Goal: Information Seeking & Learning: Learn about a topic

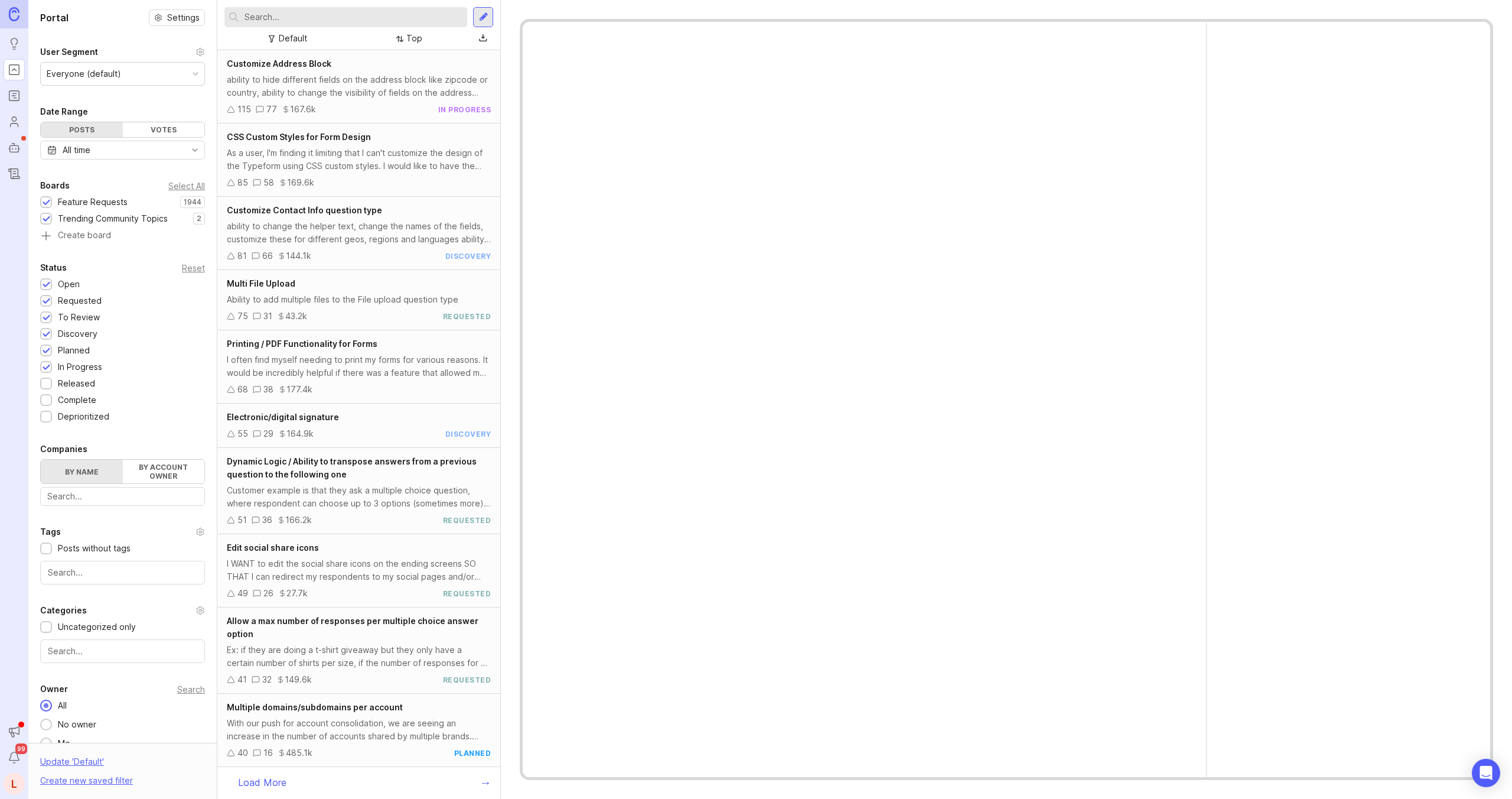
click at [290, 17] on input "text" at bounding box center [353, 17] width 218 height 13
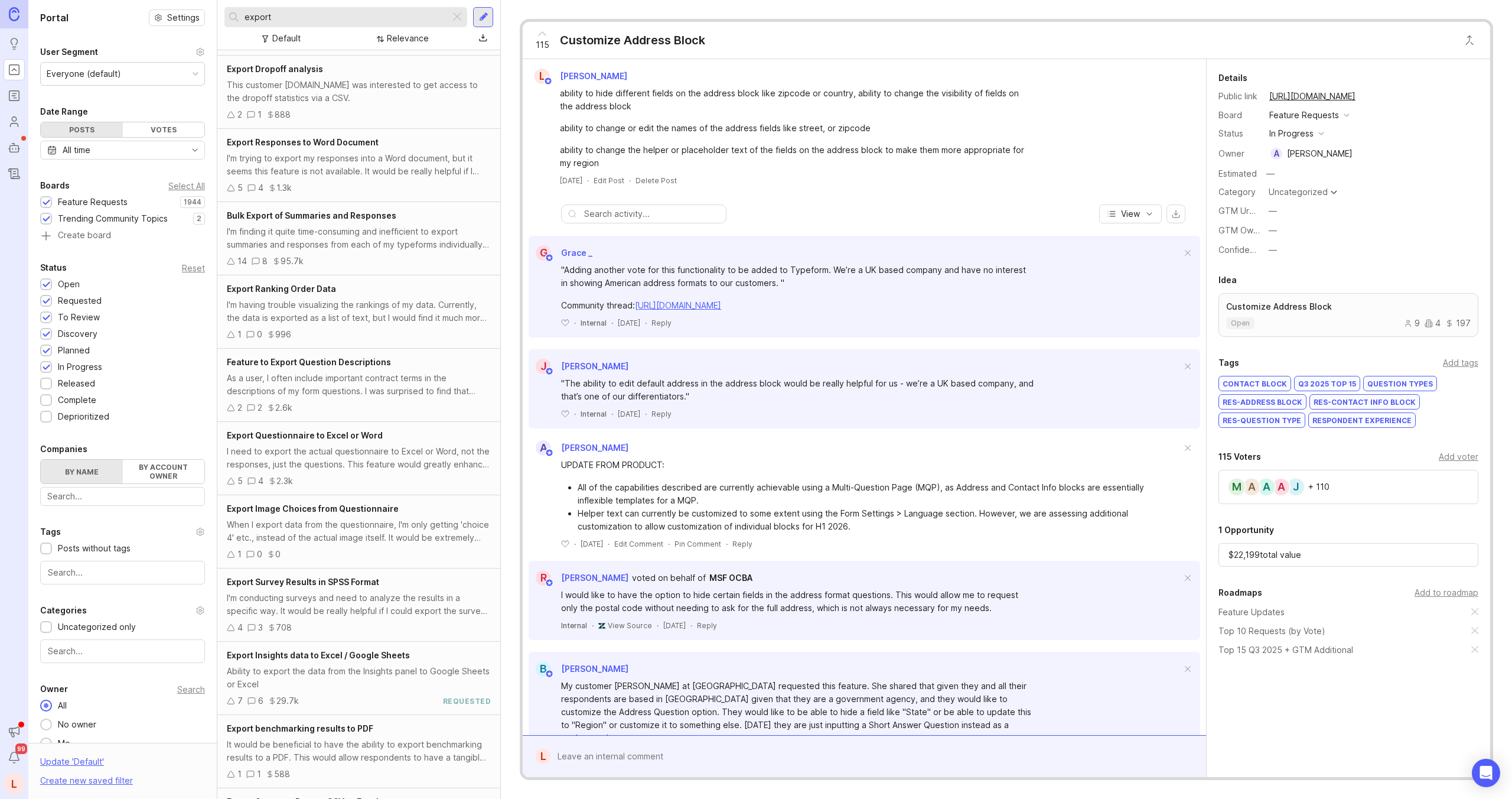
scroll to position [69, 0]
type input "export"
click at [365, 232] on div "I'm finding it quite time-consuming and inefficient to export summaries and res…" at bounding box center [359, 237] width 264 height 26
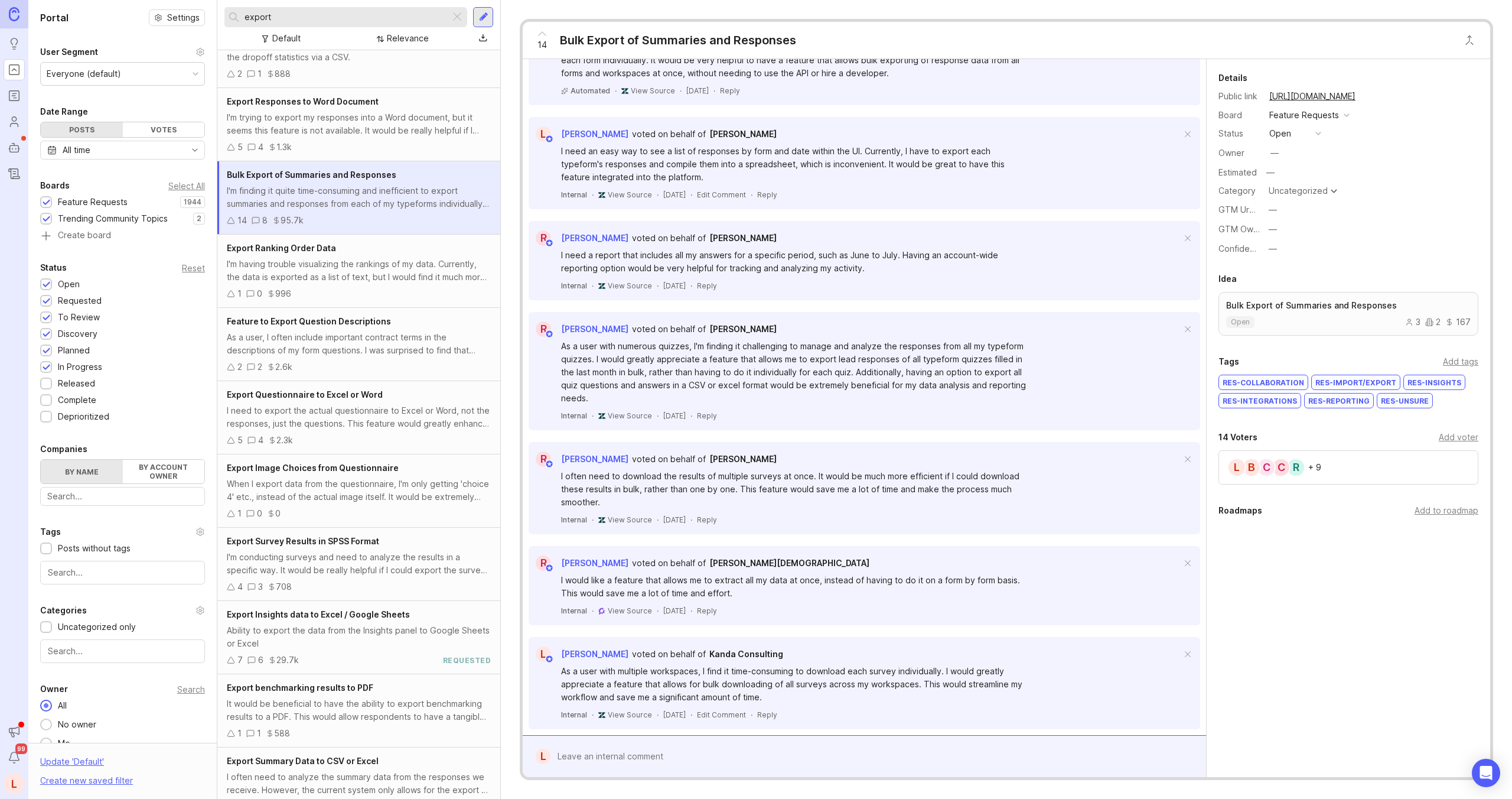
scroll to position [109, 0]
click at [339, 620] on div "Export Insights data to Excel / Google Sheets Ability to export the data from t…" at bounding box center [359, 636] width 283 height 73
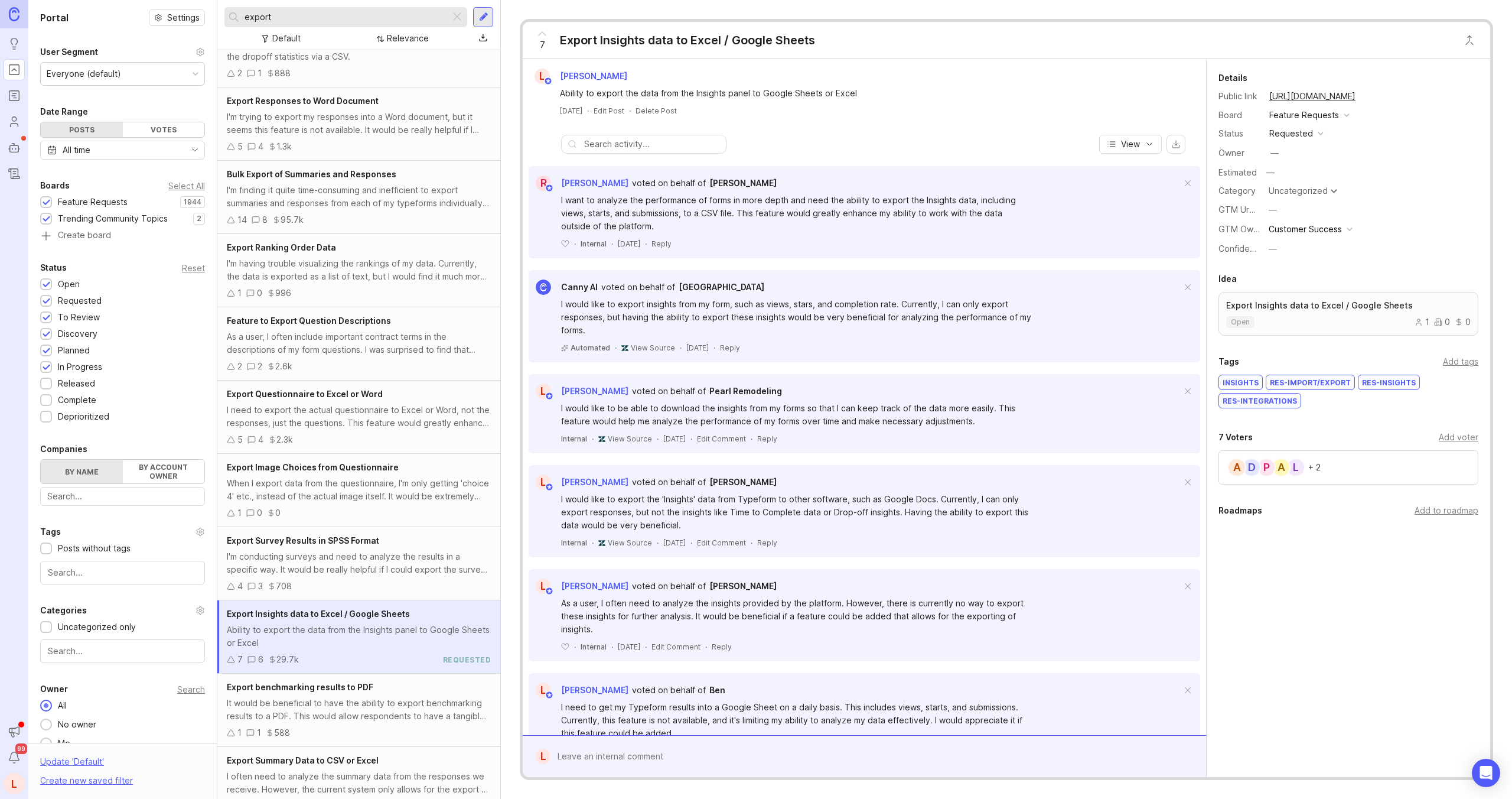
click at [374, 630] on div "Ability to export the data from the Insights panel to Google Sheets or Excel" at bounding box center [359, 636] width 264 height 26
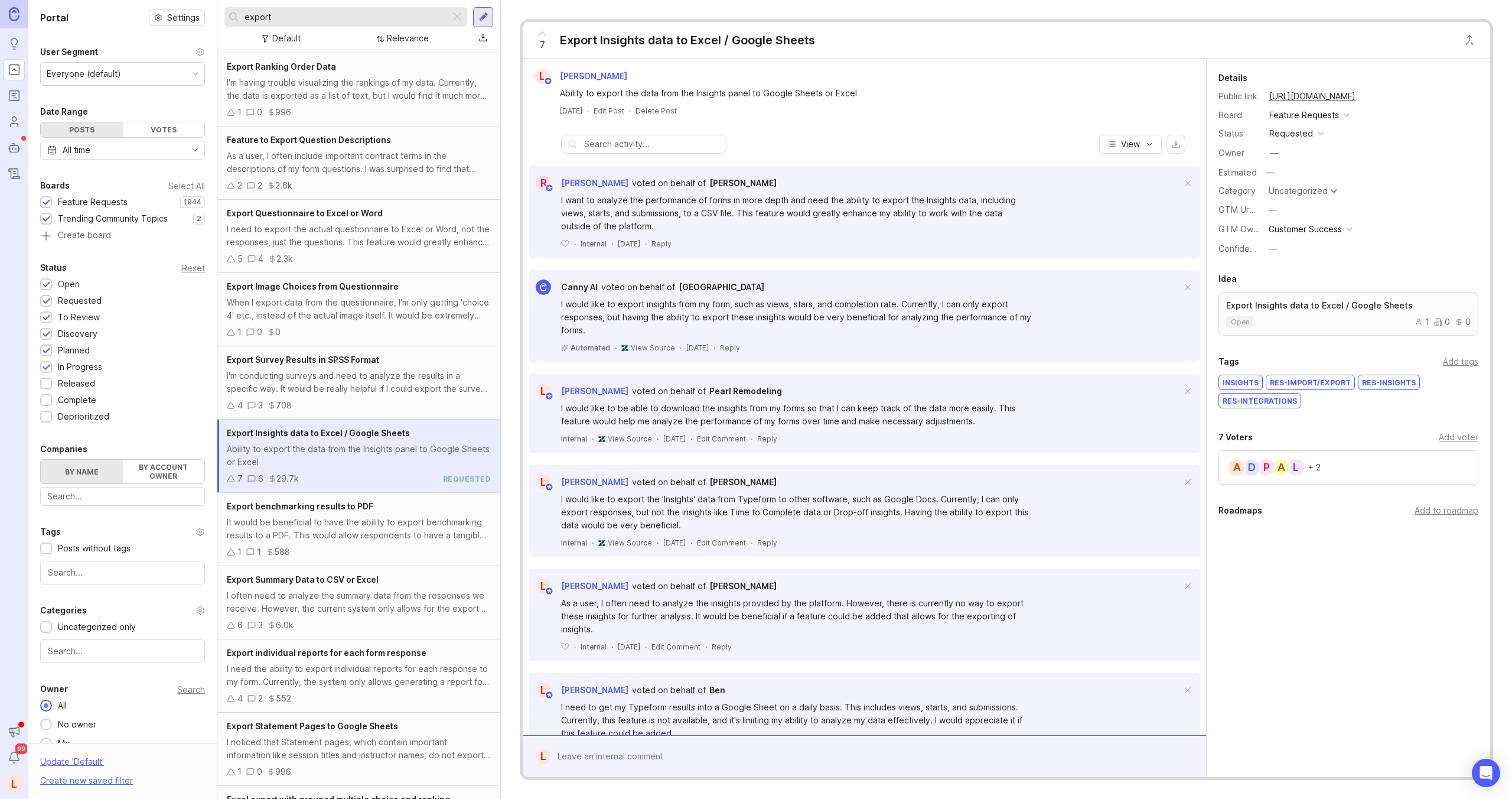
scroll to position [292, 0]
click at [359, 604] on div "I often need to analyze the summary data from the responses we receive. However…" at bounding box center [359, 600] width 264 height 26
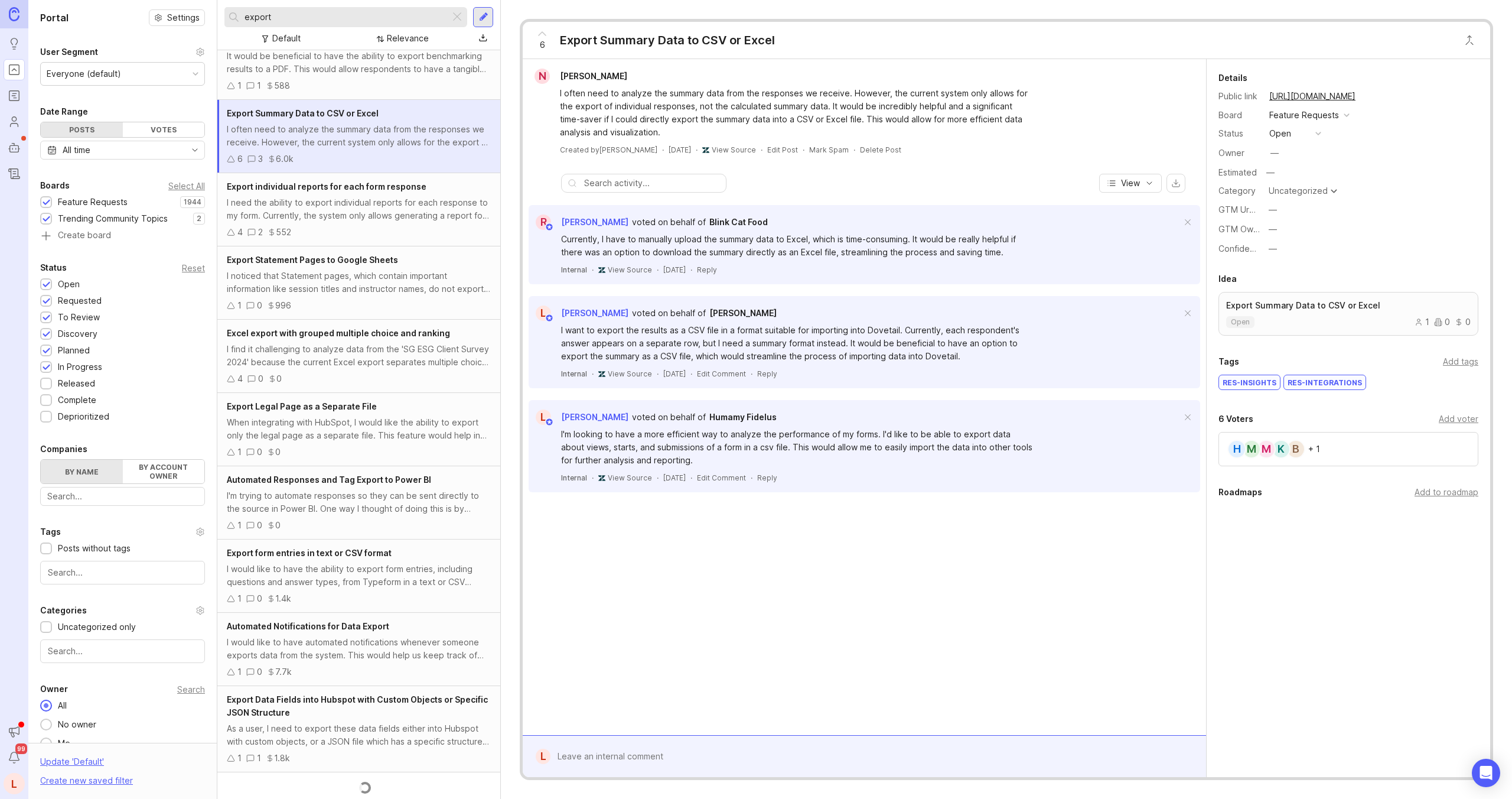
scroll to position [760, 0]
click at [1262, 454] on div "M" at bounding box center [1266, 449] width 19 height 19
